Goal: Transaction & Acquisition: Obtain resource

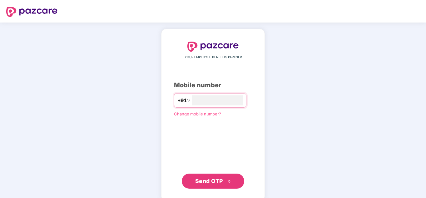
type input "**********"
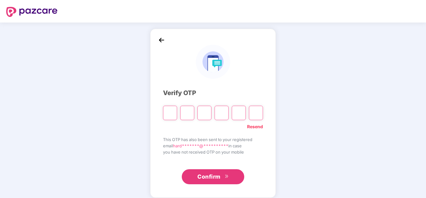
type input "*"
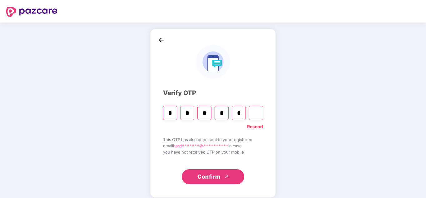
type input "*"
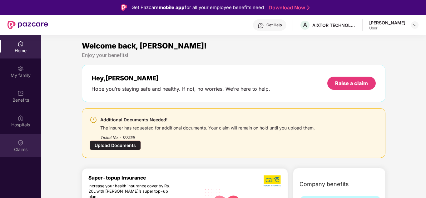
click at [19, 152] on div "Claims" at bounding box center [20, 145] width 41 height 23
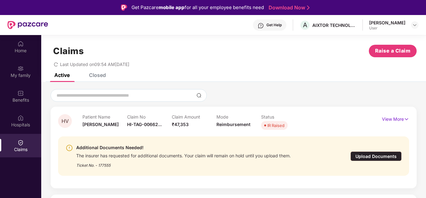
scroll to position [5, 0]
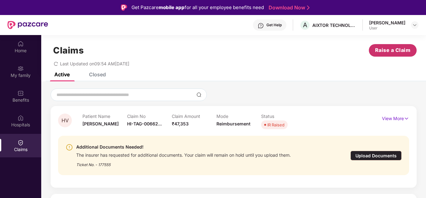
click at [399, 52] on span "Raise a Claim" at bounding box center [393, 50] width 36 height 8
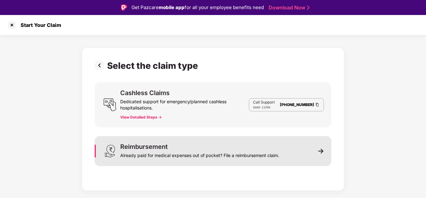
click at [161, 145] on div "Reimbursement" at bounding box center [143, 146] width 47 height 6
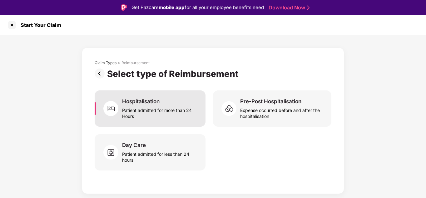
click at [184, 111] on div "Patient admitted for more than 24 Hours" at bounding box center [160, 112] width 76 height 14
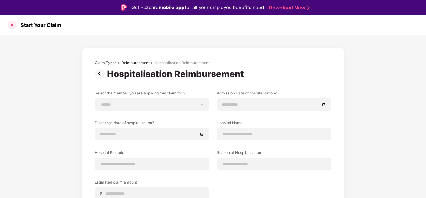
click at [9, 27] on div at bounding box center [12, 25] width 10 height 10
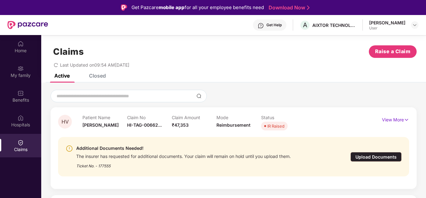
scroll to position [5, 0]
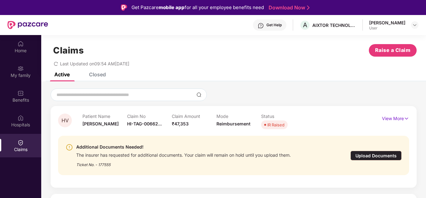
click at [362, 156] on div "Upload Documents" at bounding box center [375, 155] width 51 height 10
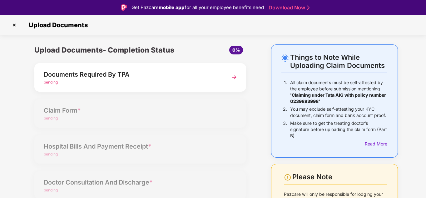
click at [232, 82] on img at bounding box center [233, 76] width 11 height 11
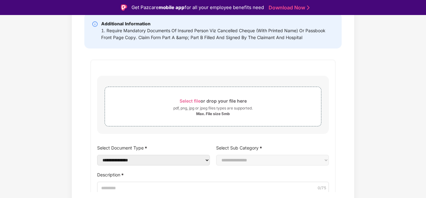
scroll to position [62, 0]
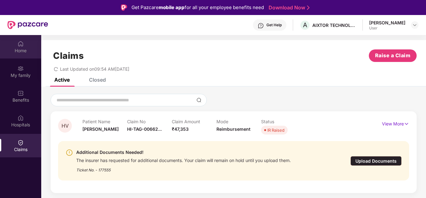
click at [27, 48] on div "Home" at bounding box center [20, 50] width 41 height 6
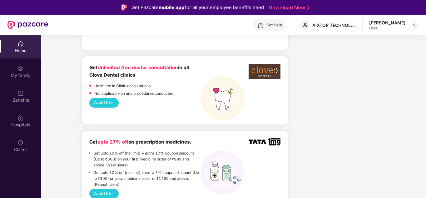
scroll to position [593, 0]
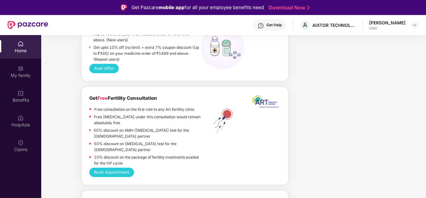
click at [281, 28] on div "Get Help" at bounding box center [269, 24] width 33 height 11
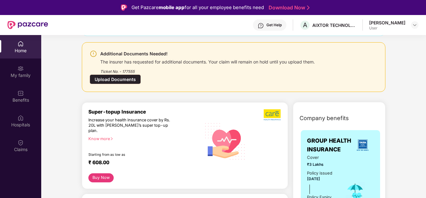
scroll to position [0, 0]
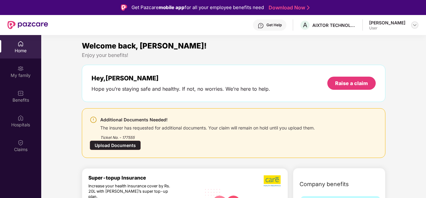
click at [415, 27] on img at bounding box center [414, 24] width 5 height 5
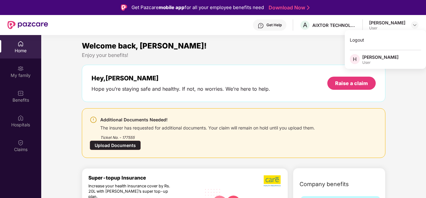
click at [357, 61] on span "H" at bounding box center [354, 59] width 10 height 10
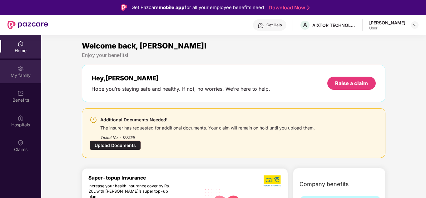
click at [29, 73] on div "My family" at bounding box center [20, 75] width 41 height 6
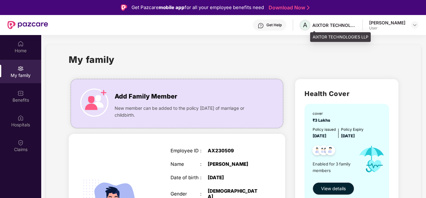
click at [310, 26] on span "A" at bounding box center [304, 25] width 11 height 11
click at [328, 25] on div "AIXTOR TECHNOLOGIES LLP" at bounding box center [334, 25] width 44 height 6
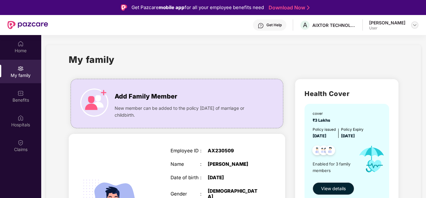
click at [414, 23] on img at bounding box center [414, 24] width 5 height 5
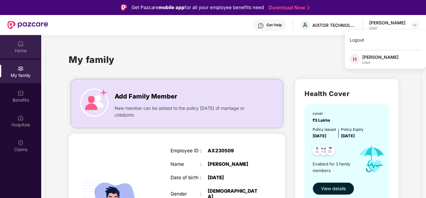
click at [17, 53] on div "Home" at bounding box center [20, 50] width 41 height 6
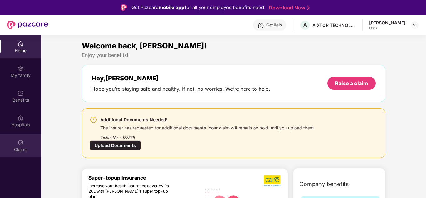
click at [26, 145] on div "Claims" at bounding box center [20, 145] width 41 height 23
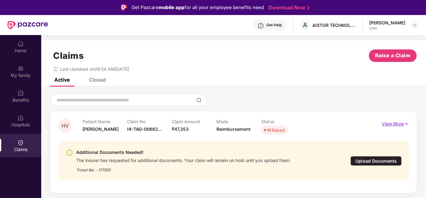
click at [401, 126] on p "View More" at bounding box center [395, 123] width 27 height 8
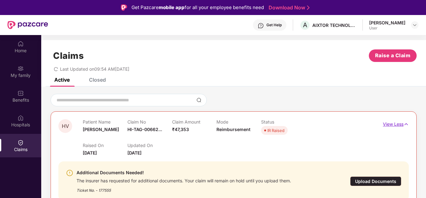
click at [396, 127] on p "View Less" at bounding box center [396, 123] width 26 height 8
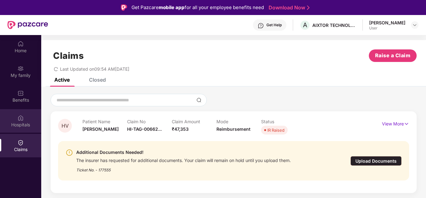
click at [10, 119] on div "Hospitals" at bounding box center [20, 120] width 41 height 23
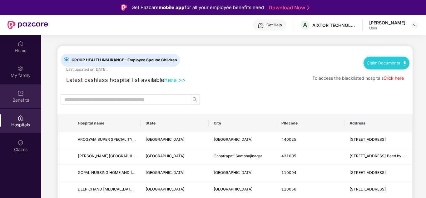
click at [23, 95] on img at bounding box center [20, 93] width 6 height 6
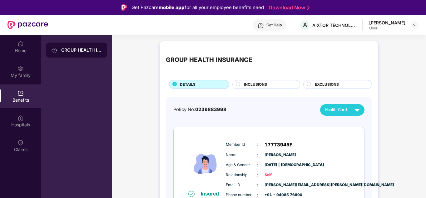
click at [266, 85] on span "INCLUSIONS" at bounding box center [255, 84] width 23 height 6
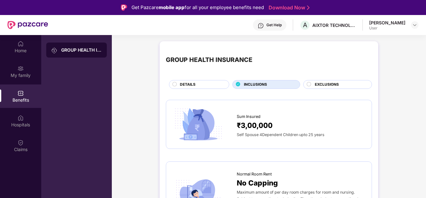
click at [213, 86] on div "DETAILS" at bounding box center [201, 84] width 49 height 7
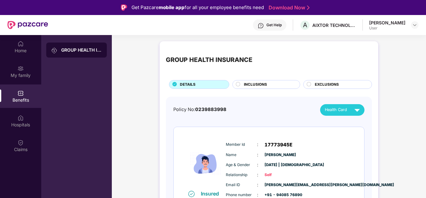
click at [311, 83] on div at bounding box center [308, 85] width 5 height 6
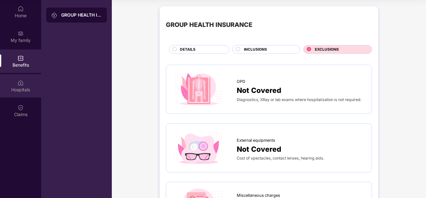
click at [30, 87] on div "Hospitals" at bounding box center [20, 89] width 41 height 6
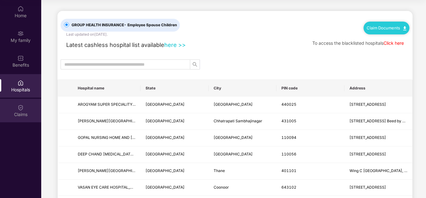
click at [25, 106] on div "Claims" at bounding box center [20, 110] width 41 height 23
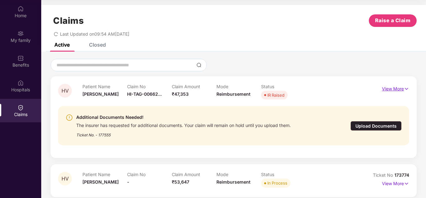
click at [406, 85] on p "View More" at bounding box center [395, 88] width 27 height 8
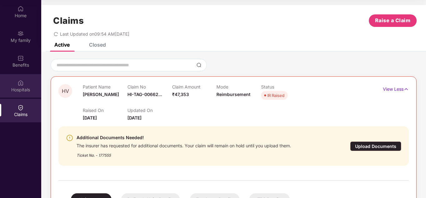
click at [28, 87] on div "Hospitals" at bounding box center [20, 89] width 41 height 6
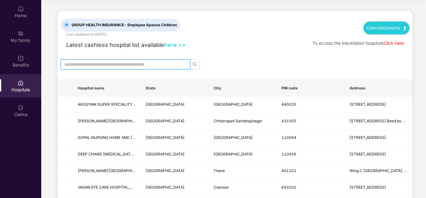
drag, startPoint x: 171, startPoint y: 66, endPoint x: 172, endPoint y: 70, distance: 4.1
click at [171, 66] on input "text" at bounding box center [122, 64] width 117 height 7
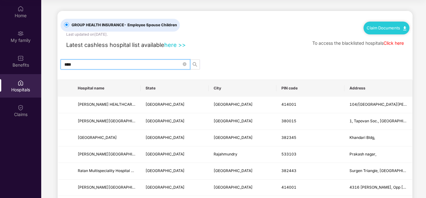
type input "*****"
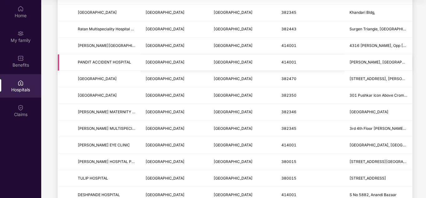
scroll to position [31, 0]
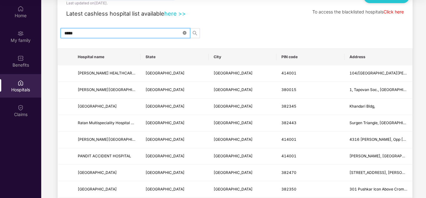
click at [184, 33] on icon "close-circle" at bounding box center [185, 33] width 4 height 4
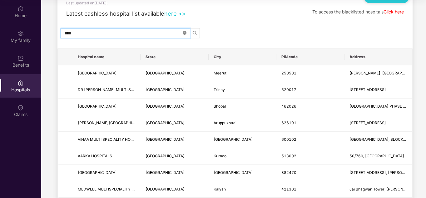
scroll to position [0, 0]
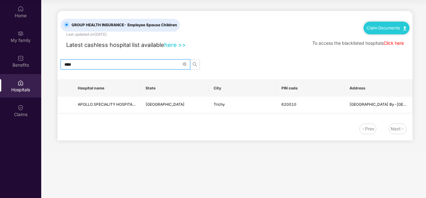
type input "****"
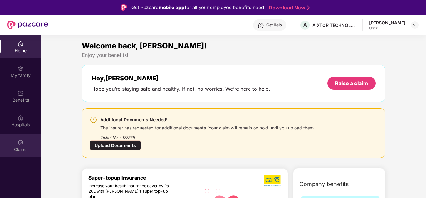
click at [27, 144] on div "Claims" at bounding box center [20, 145] width 41 height 23
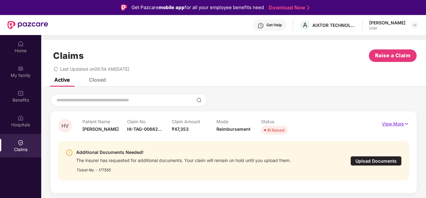
click at [391, 125] on p "View More" at bounding box center [395, 123] width 27 height 8
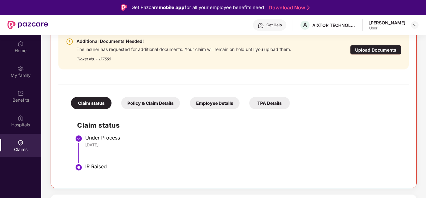
scroll to position [132, 0]
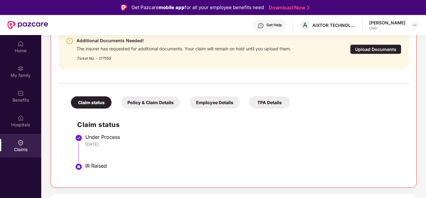
click at [275, 104] on div "TPA Details" at bounding box center [269, 102] width 41 height 12
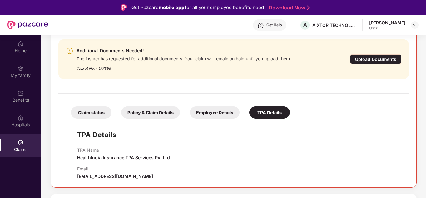
scroll to position [122, 0]
click at [208, 114] on div "Employee Details" at bounding box center [215, 112] width 50 height 12
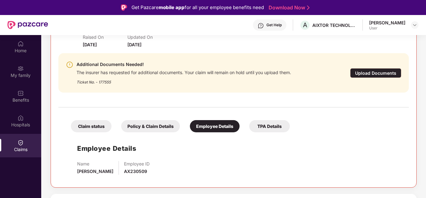
click at [150, 128] on div "Policy & Claim Details" at bounding box center [150, 126] width 59 height 12
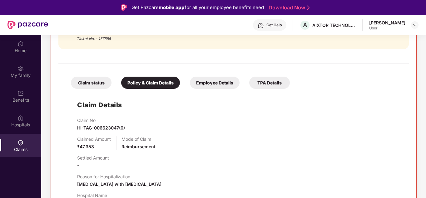
scroll to position [156, 0]
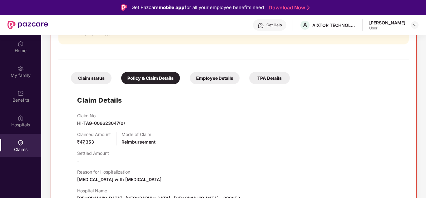
click at [100, 80] on div "Claim status" at bounding box center [91, 78] width 41 height 12
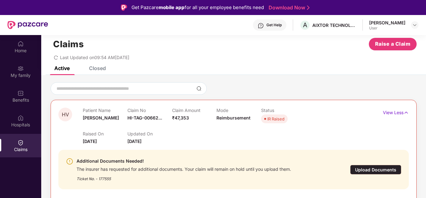
scroll to position [7, 0]
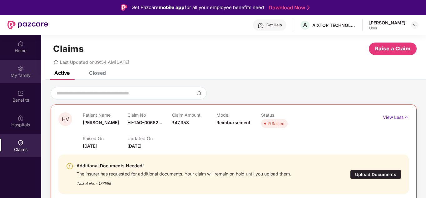
click at [25, 77] on div "My family" at bounding box center [20, 75] width 41 height 6
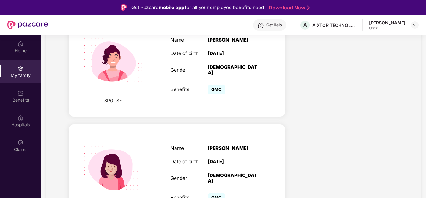
scroll to position [243, 0]
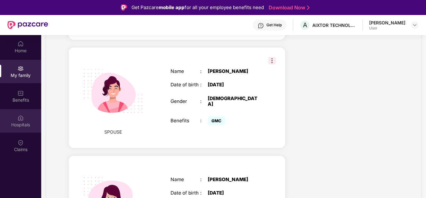
click at [16, 113] on div "Hospitals" at bounding box center [20, 120] width 41 height 23
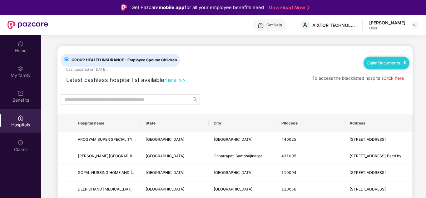
click at [398, 64] on link "Claim Documents" at bounding box center [386, 62] width 40 height 5
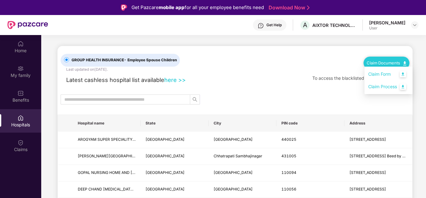
click at [386, 74] on link "Claim Form" at bounding box center [388, 73] width 41 height 13
